Goal: Task Accomplishment & Management: Manage account settings

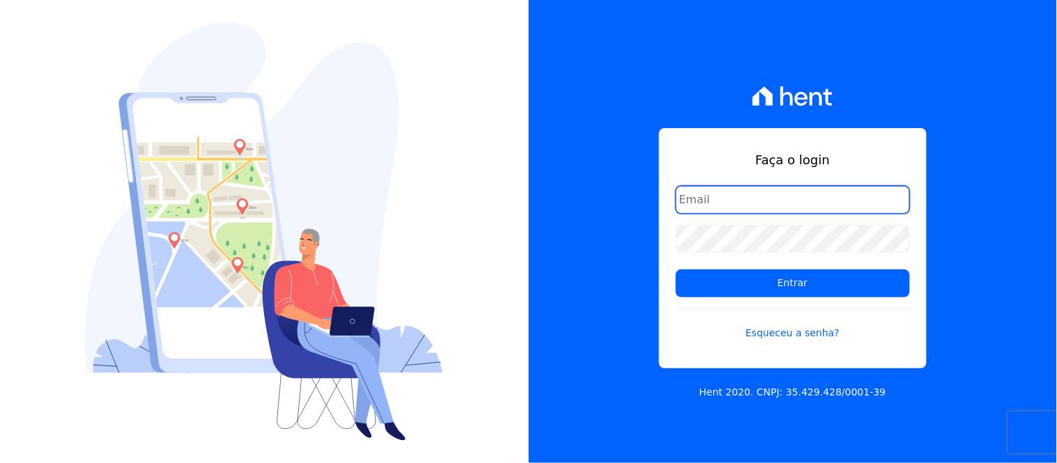
type input "[EMAIL_ADDRESS][DOMAIN_NAME]"
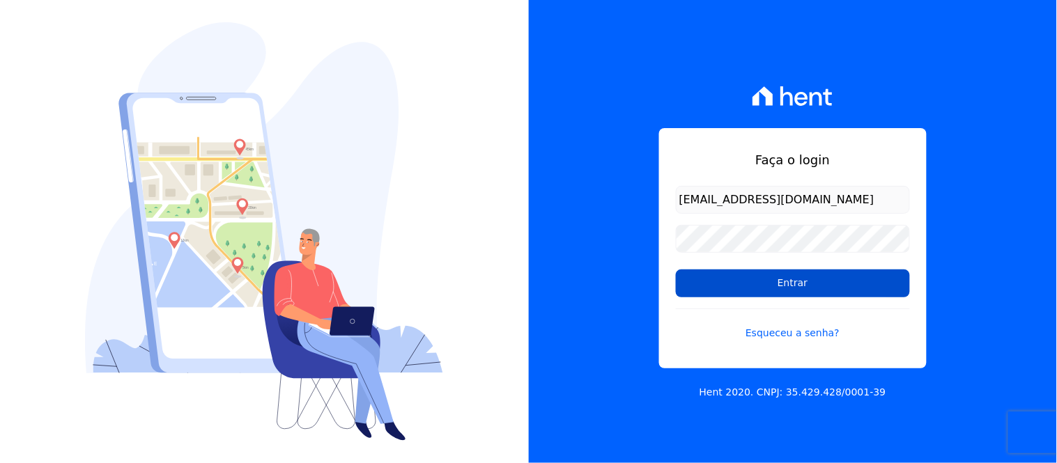
click at [762, 286] on input "Entrar" at bounding box center [793, 284] width 234 height 28
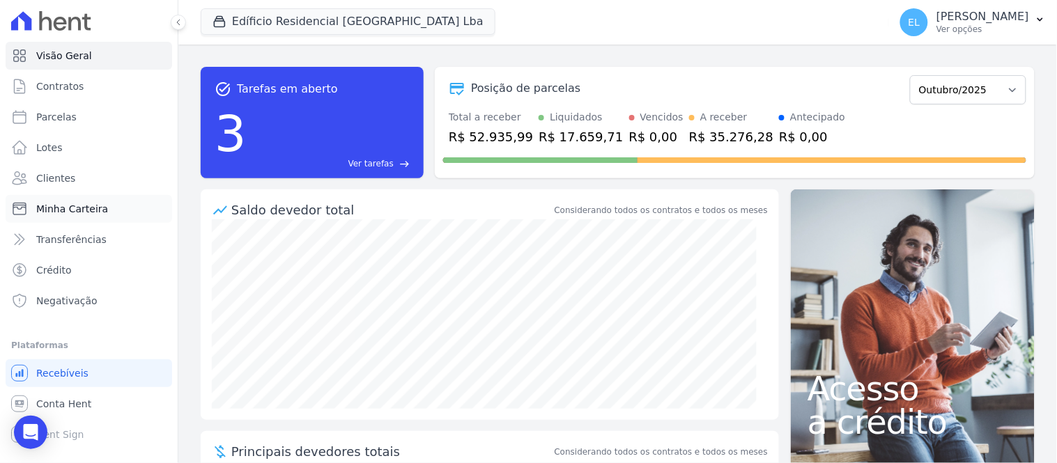
click at [85, 208] on span "Minha Carteira" at bounding box center [72, 209] width 72 height 14
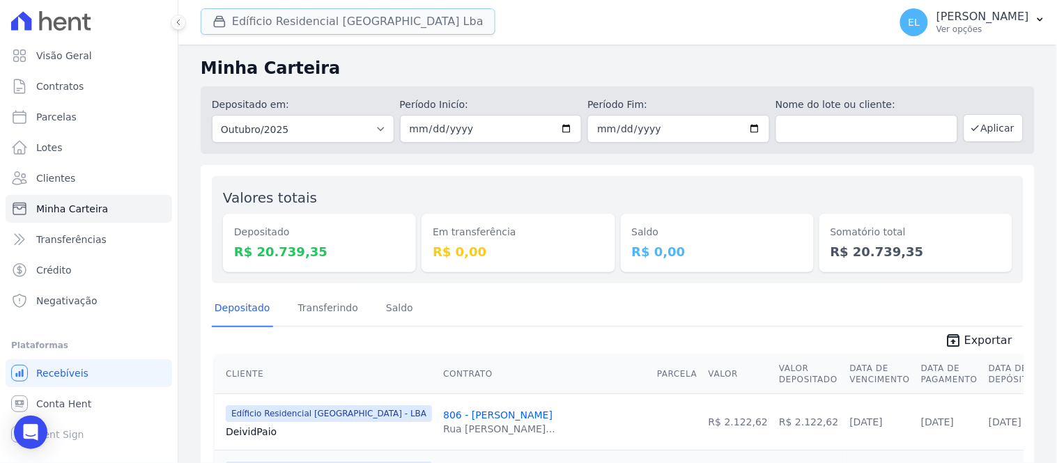
click at [297, 22] on button "Edíficio Residencial Grevílea Park Lba" at bounding box center [348, 21] width 295 height 26
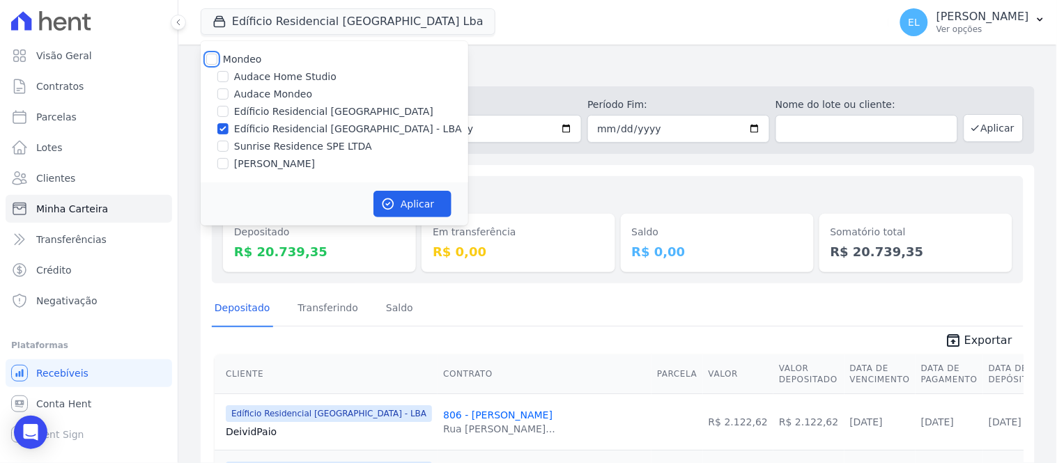
click at [213, 59] on input "Mondeo" at bounding box center [211, 59] width 11 height 11
checkbox input "true"
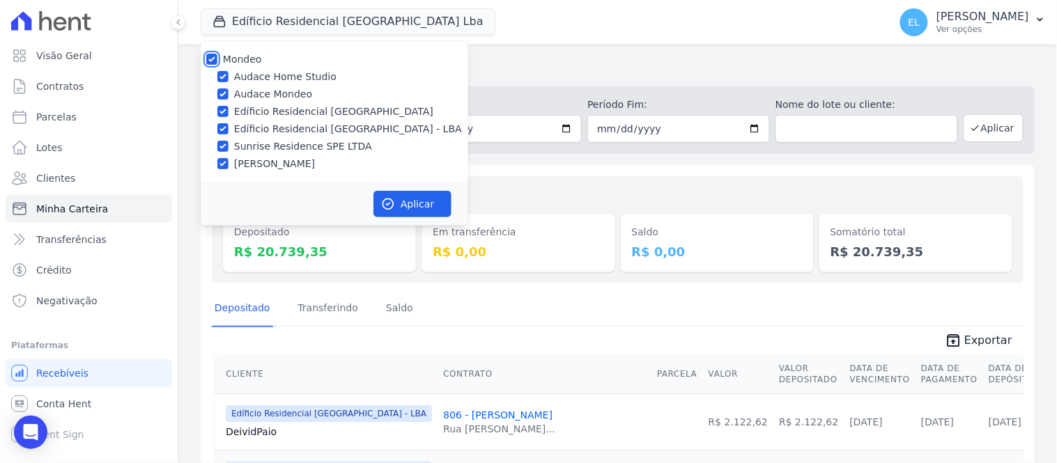
checkbox input "true"
click at [224, 70] on div at bounding box center [222, 77] width 11 height 14
click at [221, 72] on input "Audace Home Studio" at bounding box center [222, 76] width 11 height 11
checkbox input "false"
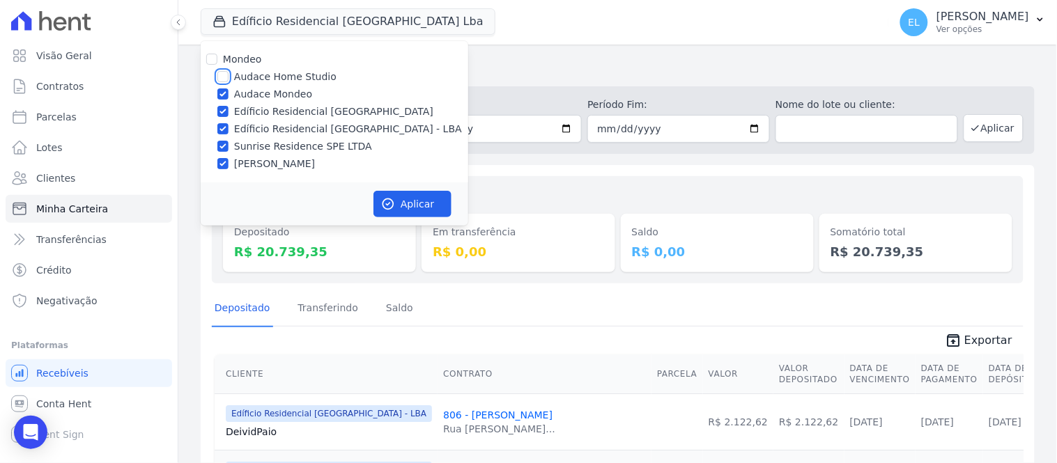
checkbox input "false"
click at [412, 203] on button "Aplicar" at bounding box center [412, 204] width 78 height 26
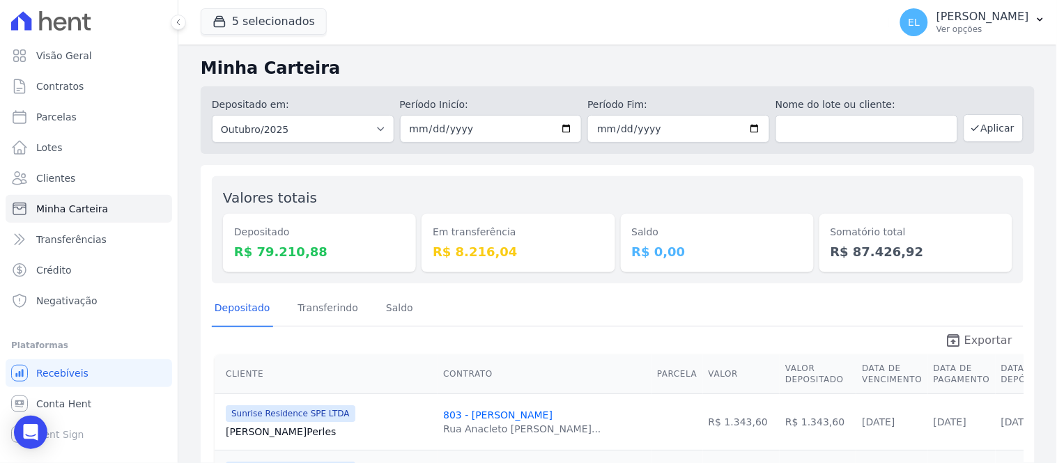
click at [977, 342] on span "Exportar" at bounding box center [988, 340] width 48 height 17
